Goal: Check status

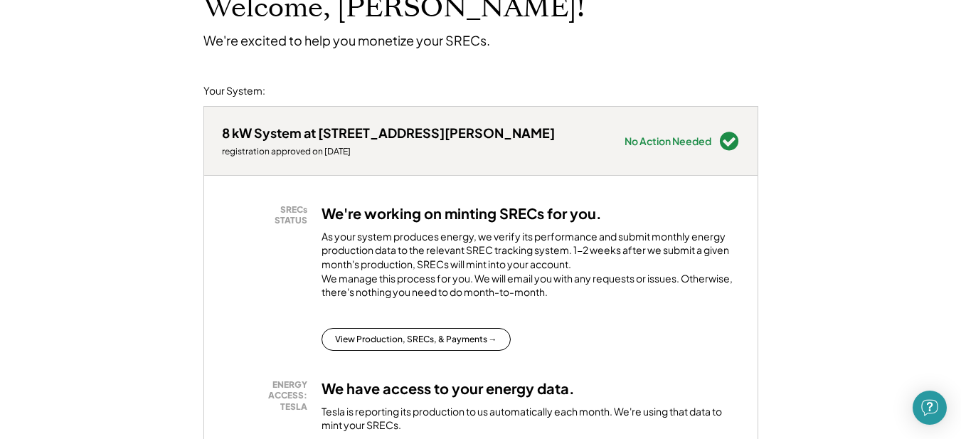
scroll to position [142, 0]
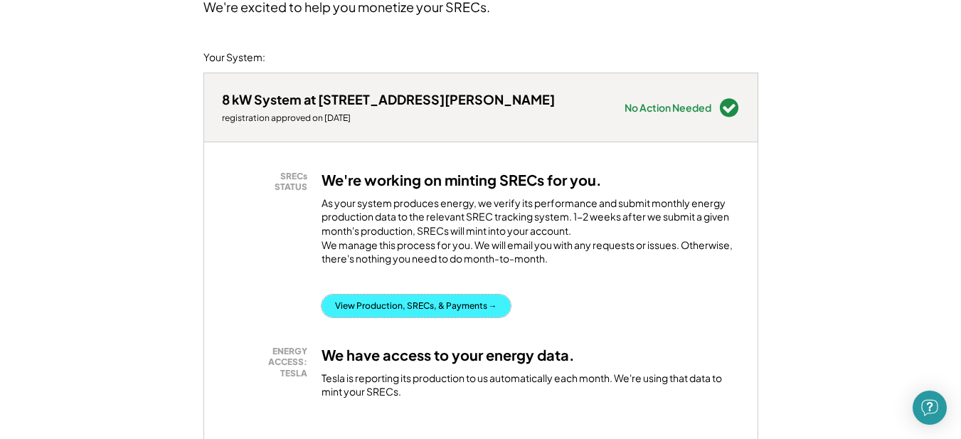
click at [451, 313] on button "View Production, SRECs, & Payments →" at bounding box center [415, 305] width 189 height 23
